Goal: Task Accomplishment & Management: Use online tool/utility

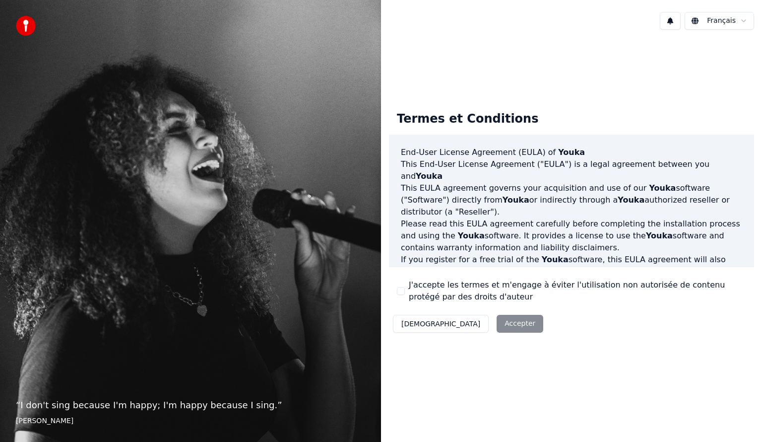
click at [402, 291] on button "J'accepte les termes et m'engage à éviter l'utilisation non autorisée de conten…" at bounding box center [401, 291] width 8 height 8
click at [497, 324] on button "Accepter" at bounding box center [520, 324] width 47 height 18
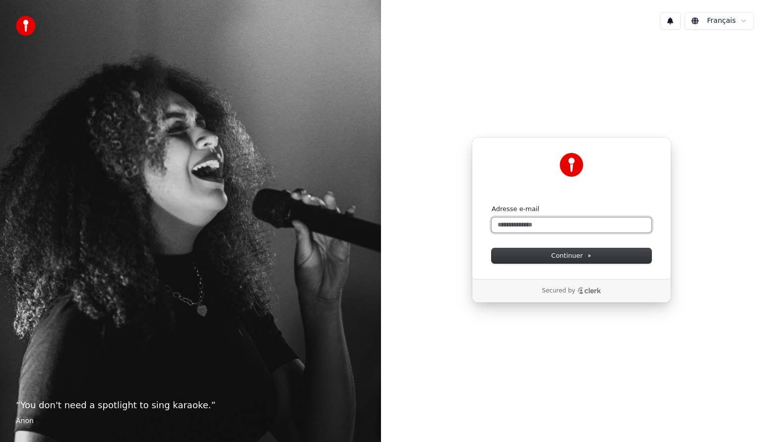
click at [528, 220] on input "Adresse e-mail" at bounding box center [572, 224] width 160 height 15
click at [548, 256] on button "Continuer" at bounding box center [572, 255] width 160 height 15
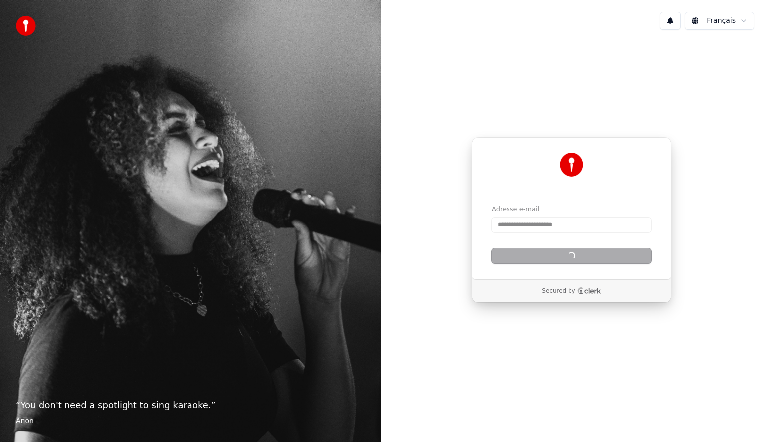
type input "**********"
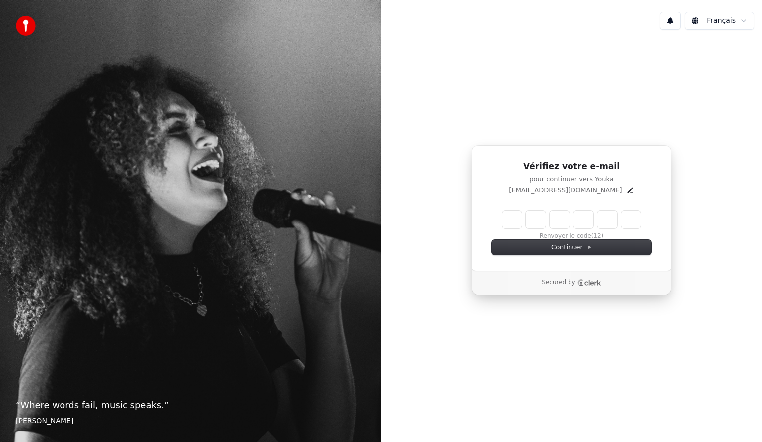
click at [515, 220] on input "Enter verification code" at bounding box center [571, 219] width 139 height 18
type input "******"
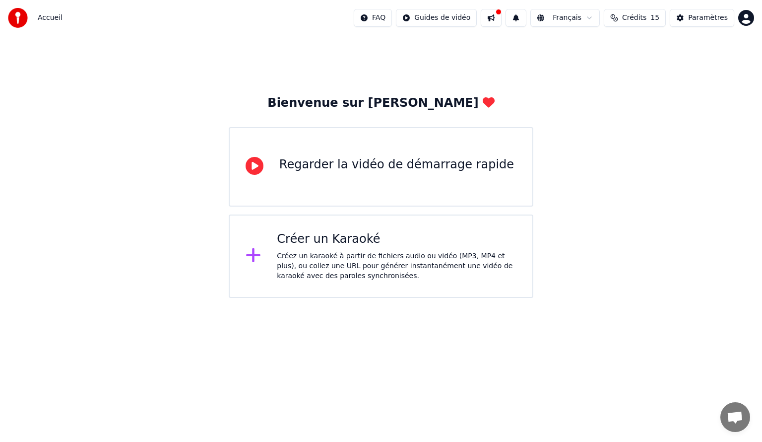
click at [336, 174] on div "Regarder la vidéo de démarrage rapide" at bounding box center [396, 167] width 235 height 20
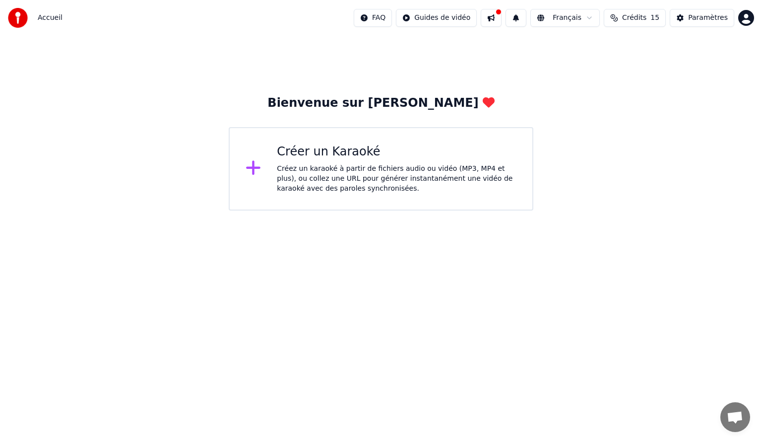
click at [319, 149] on div "Créer un Karaoké" at bounding box center [397, 152] width 240 height 16
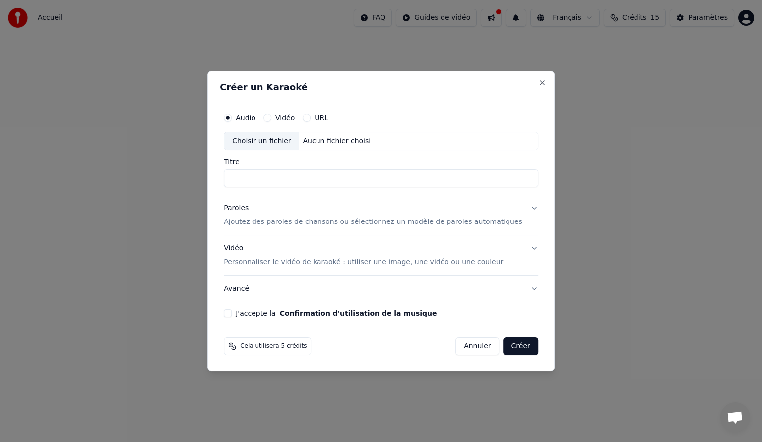
click at [254, 169] on div "Titre" at bounding box center [381, 172] width 315 height 29
click at [287, 141] on div "Choisir un fichier" at bounding box center [261, 141] width 74 height 18
